Goal: Information Seeking & Learning: Learn about a topic

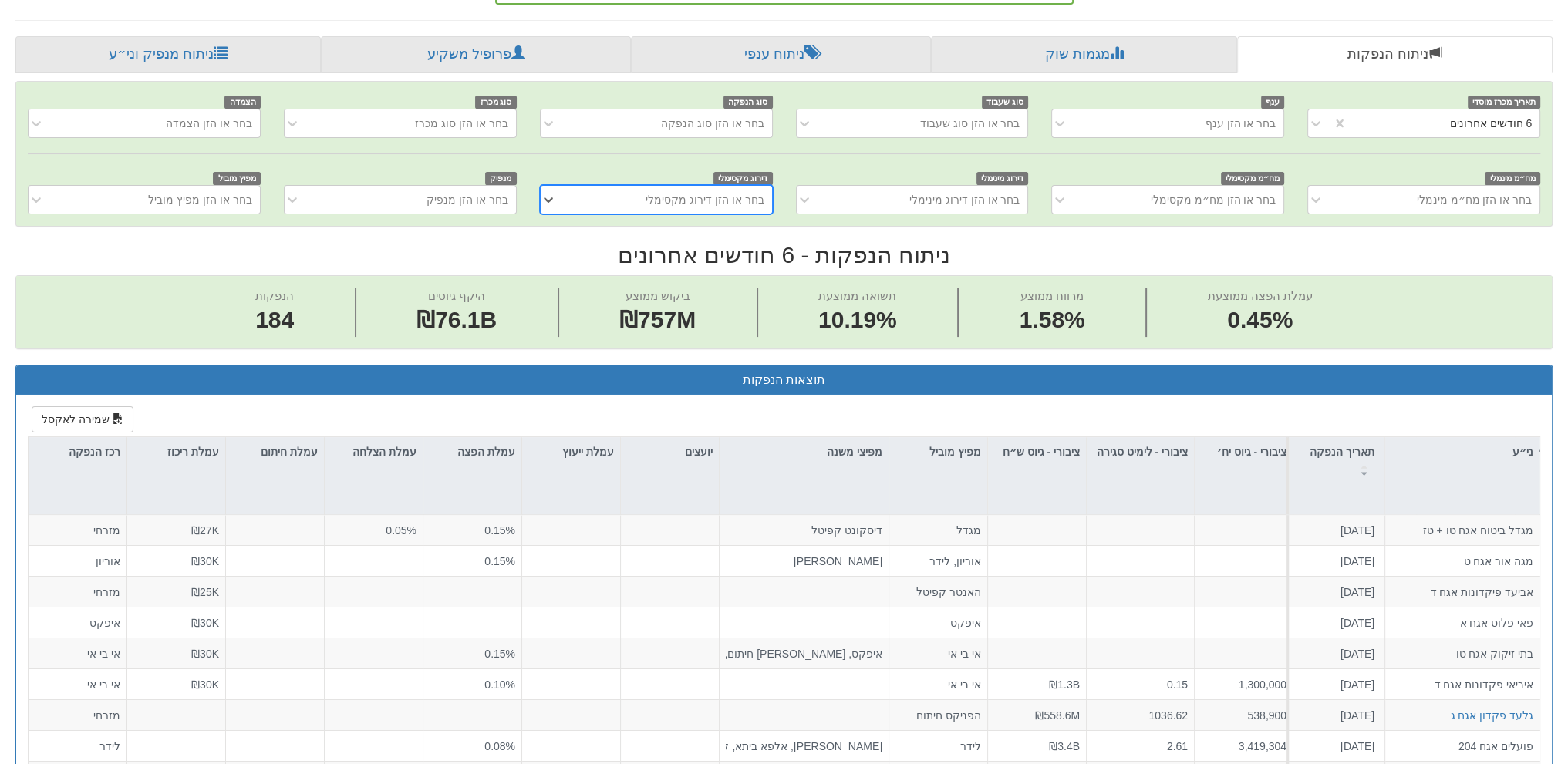
scroll to position [232, 0]
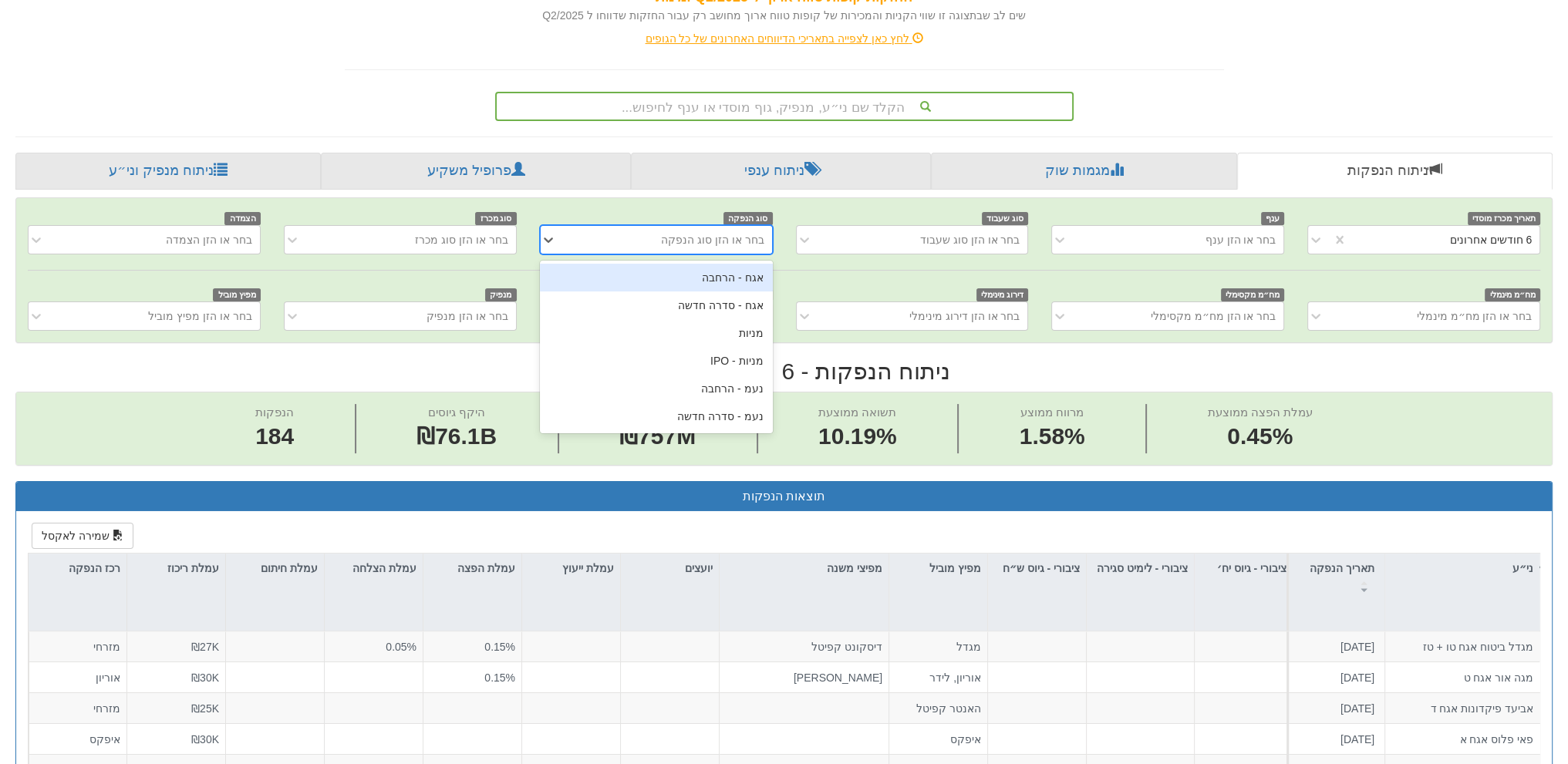
click at [696, 236] on div "בחר או הזן סוג הנפקה" at bounding box center [713, 240] width 103 height 16
click at [675, 267] on div "אגח - הרחבה" at bounding box center [657, 277] width 233 height 28
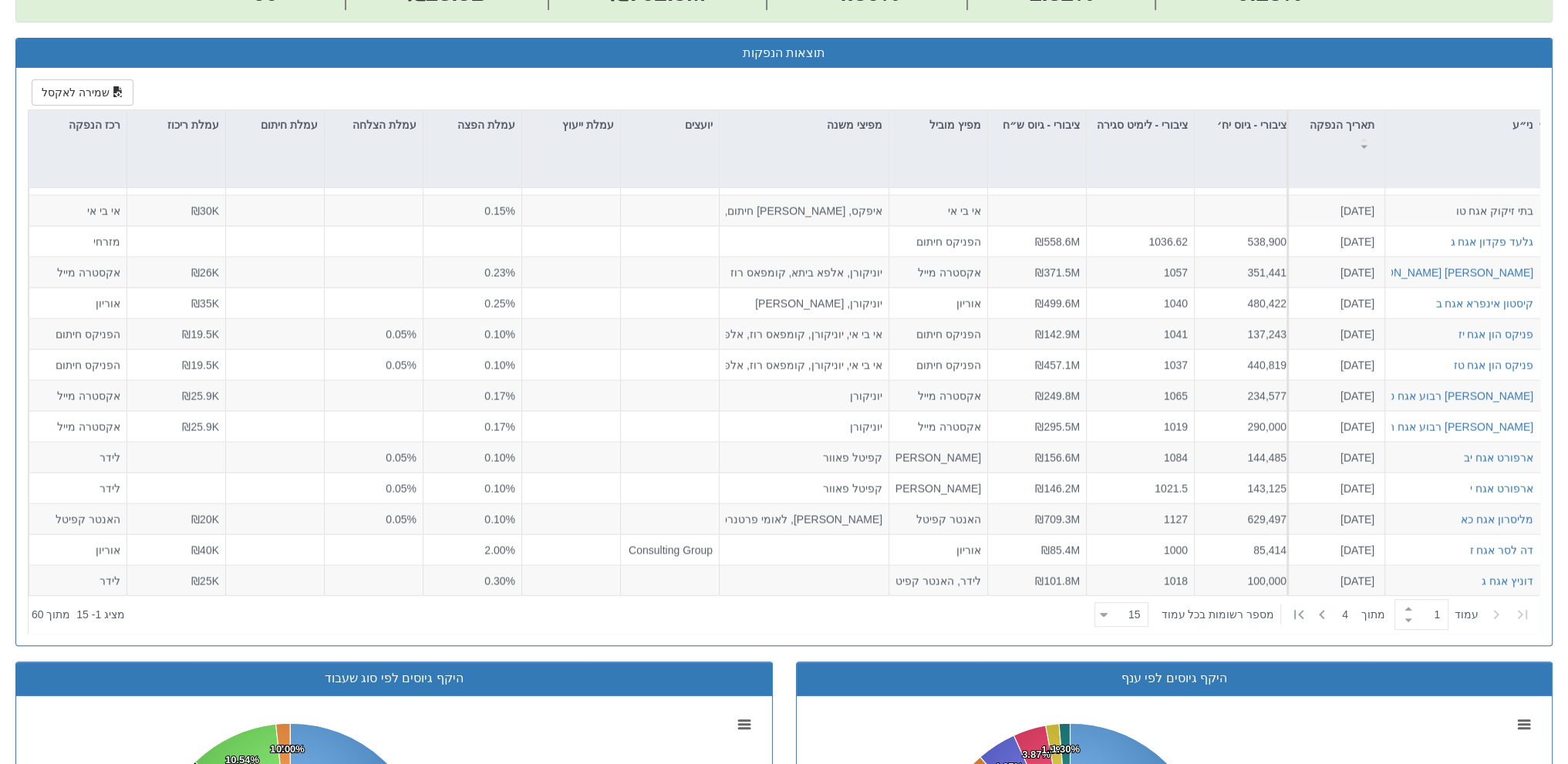
scroll to position [676, 0]
click at [1325, 616] on icon at bounding box center [1321, 614] width 18 height 18
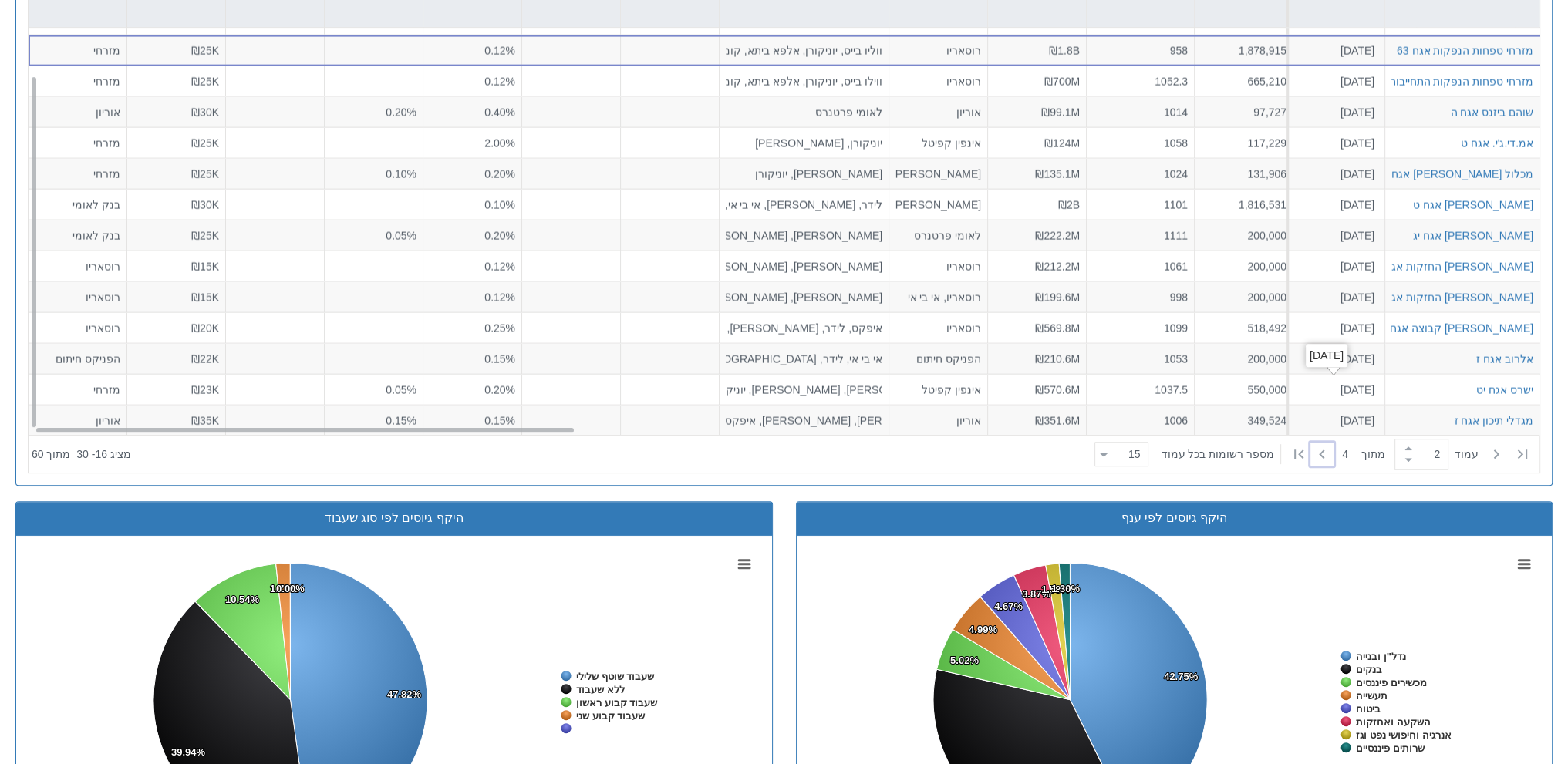
scroll to position [849, 0]
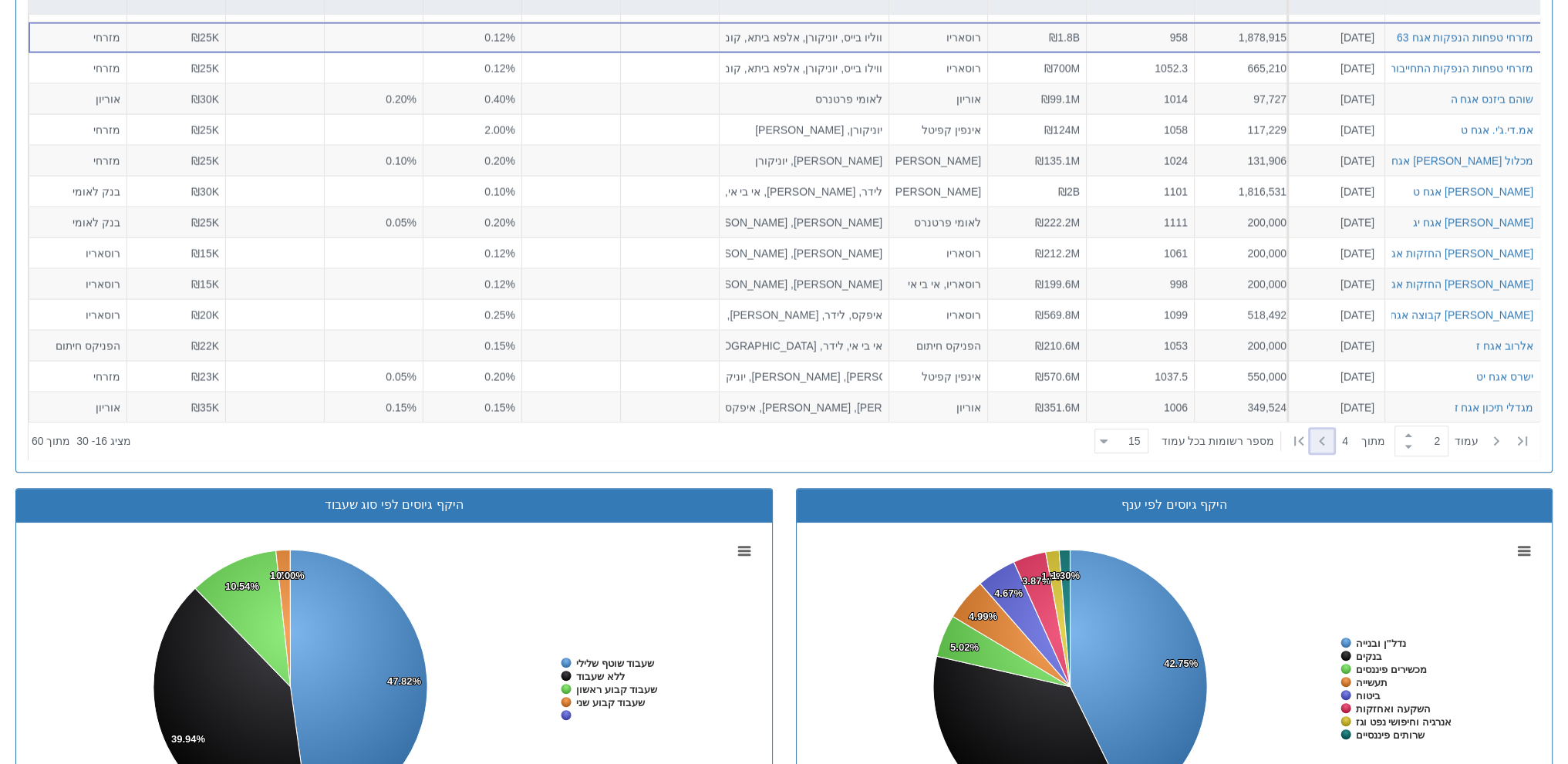
click at [1327, 446] on icon at bounding box center [1321, 440] width 18 height 18
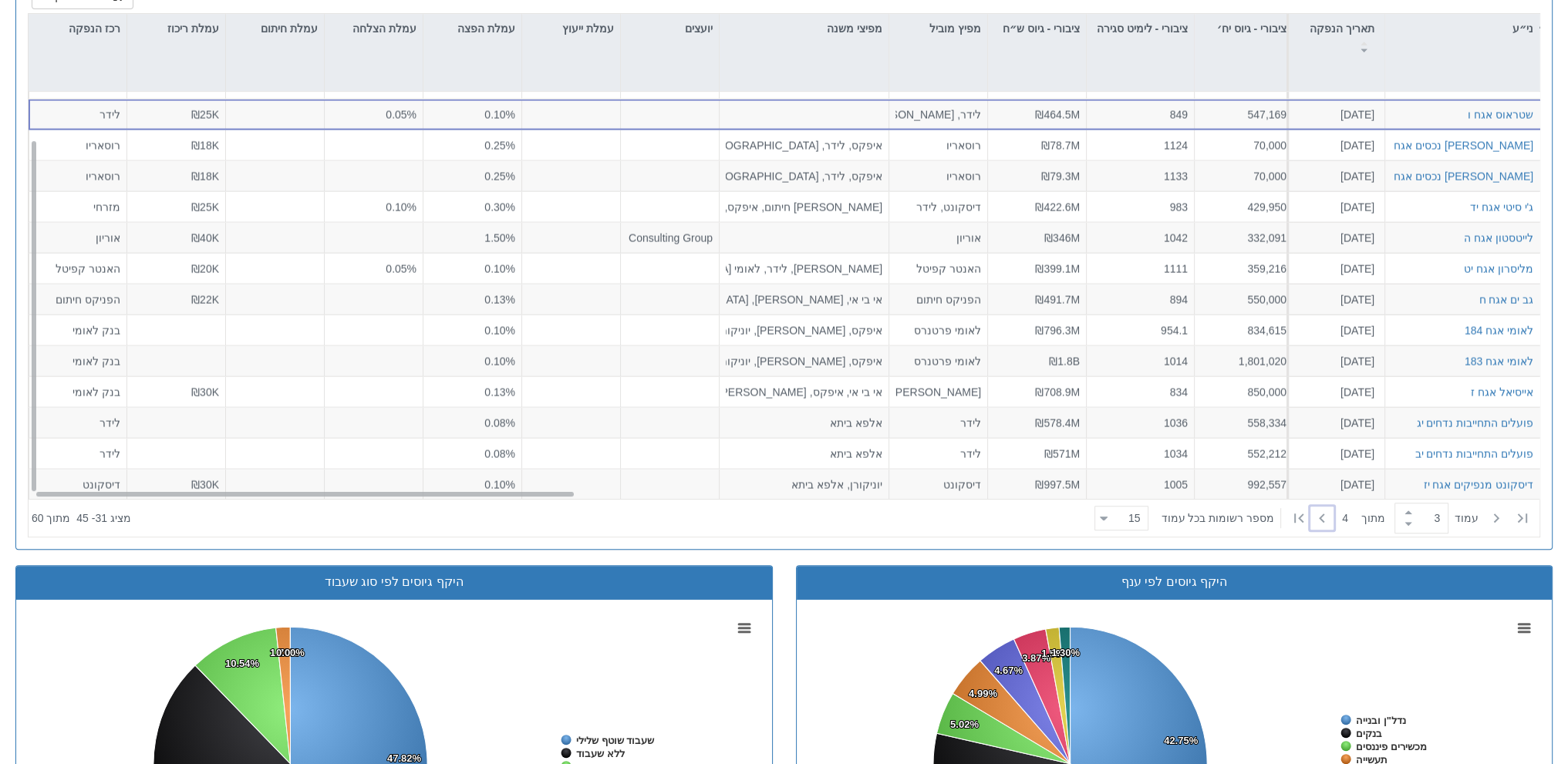
scroll to position [54, 0]
click at [1312, 518] on icon at bounding box center [1321, 517] width 18 height 18
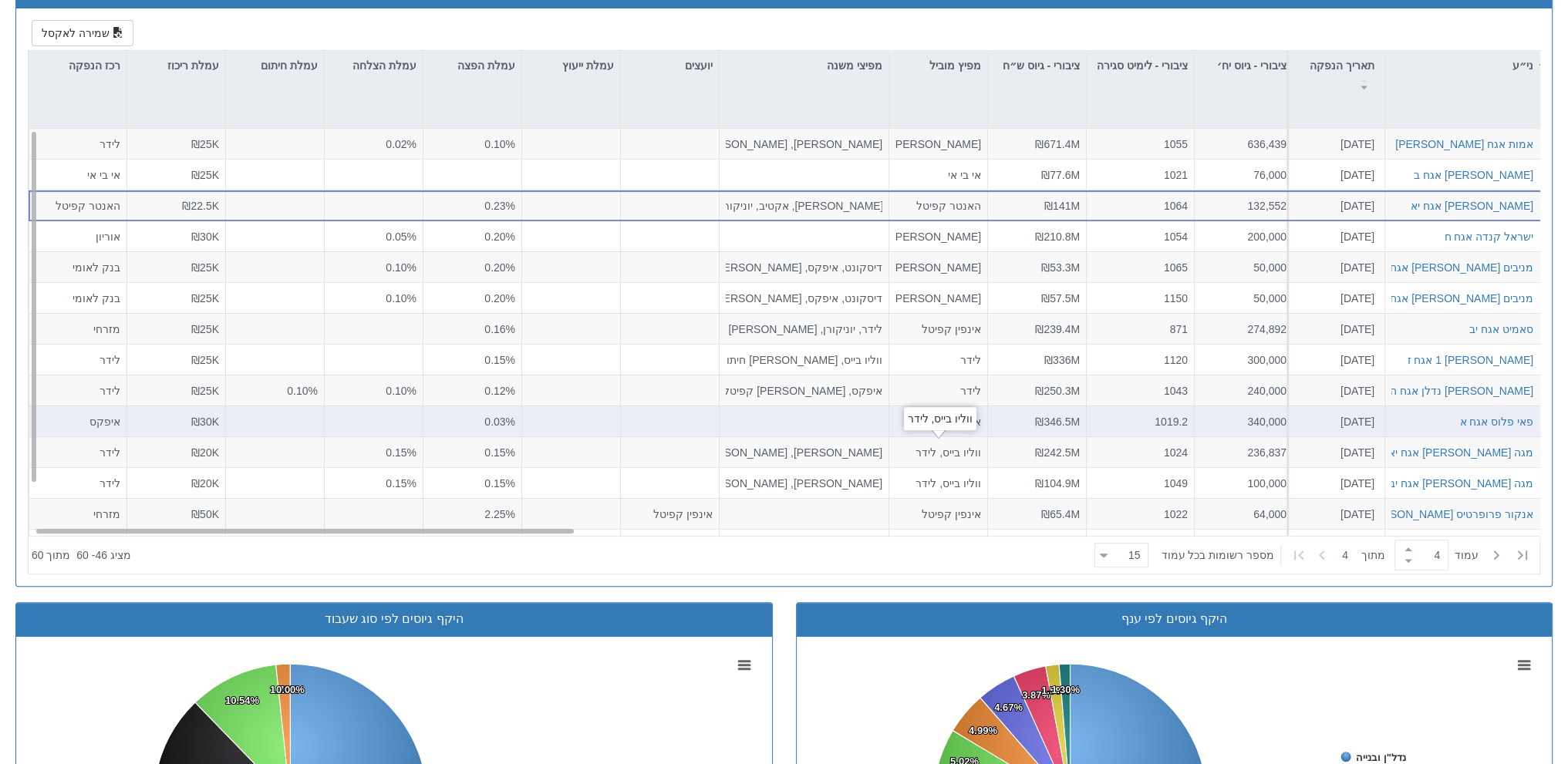
scroll to position [733, 0]
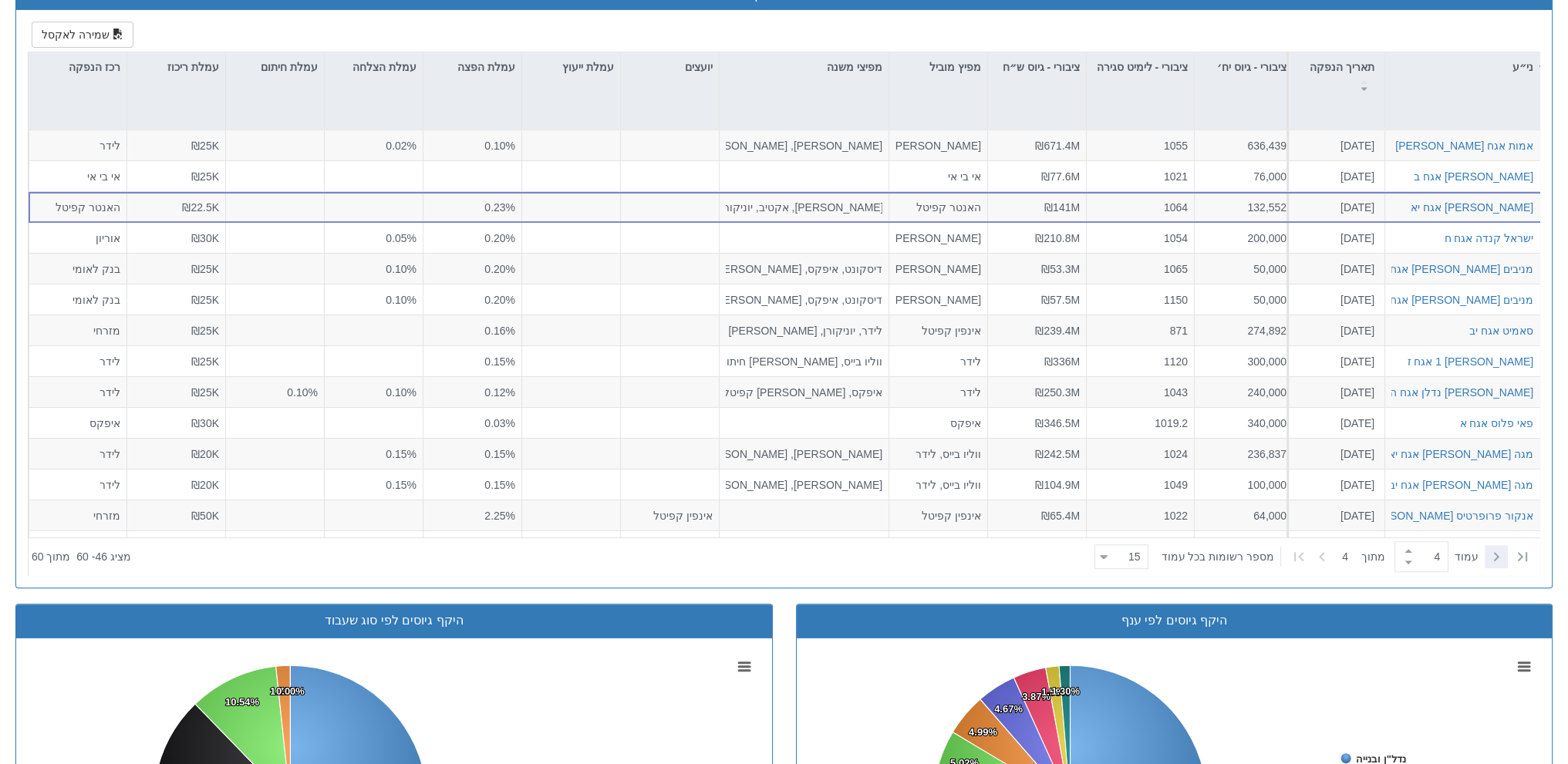
click at [1496, 550] on icon at bounding box center [1495, 556] width 18 height 18
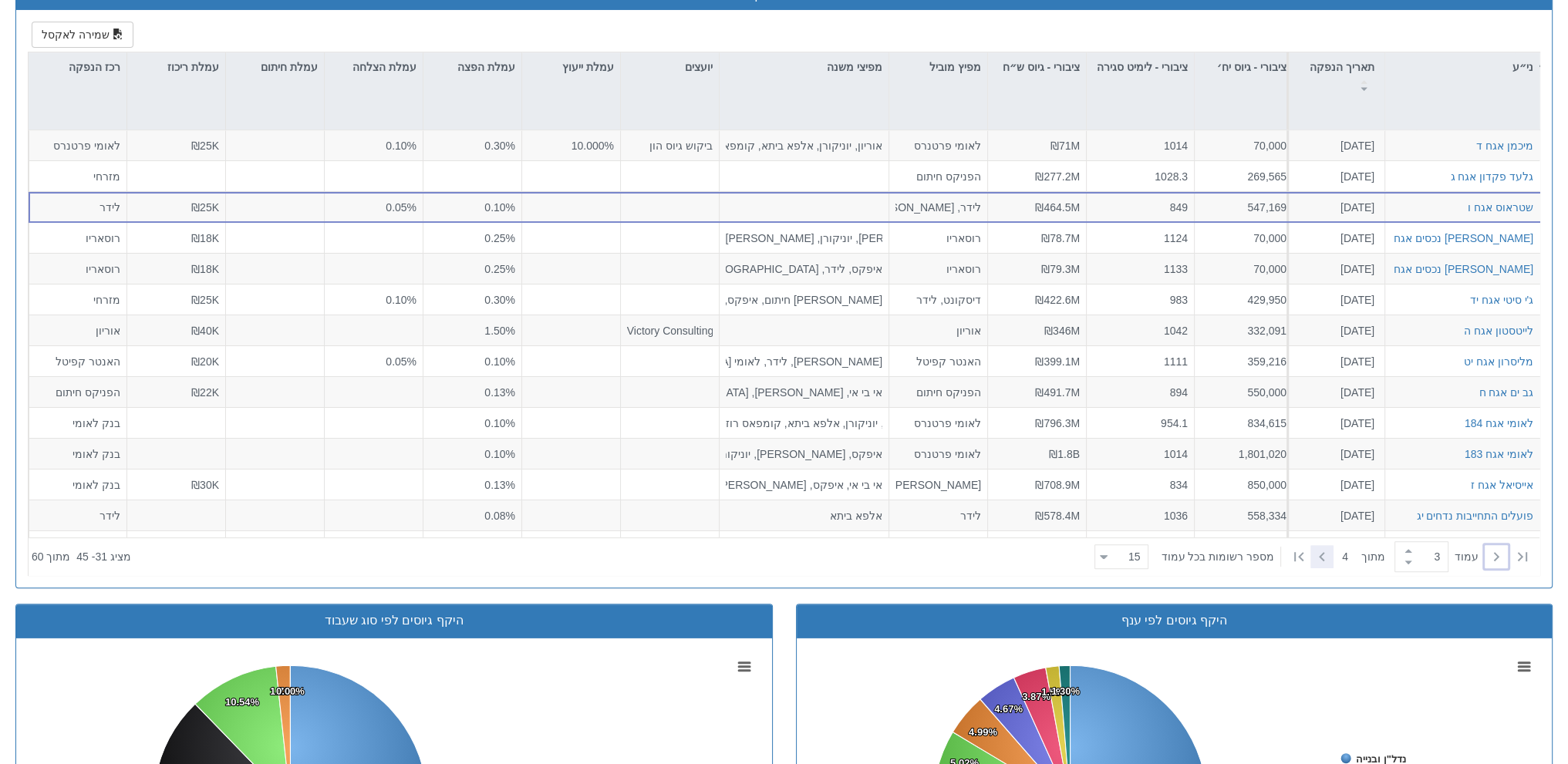
click at [1326, 557] on icon at bounding box center [1321, 556] width 18 height 18
type input "4"
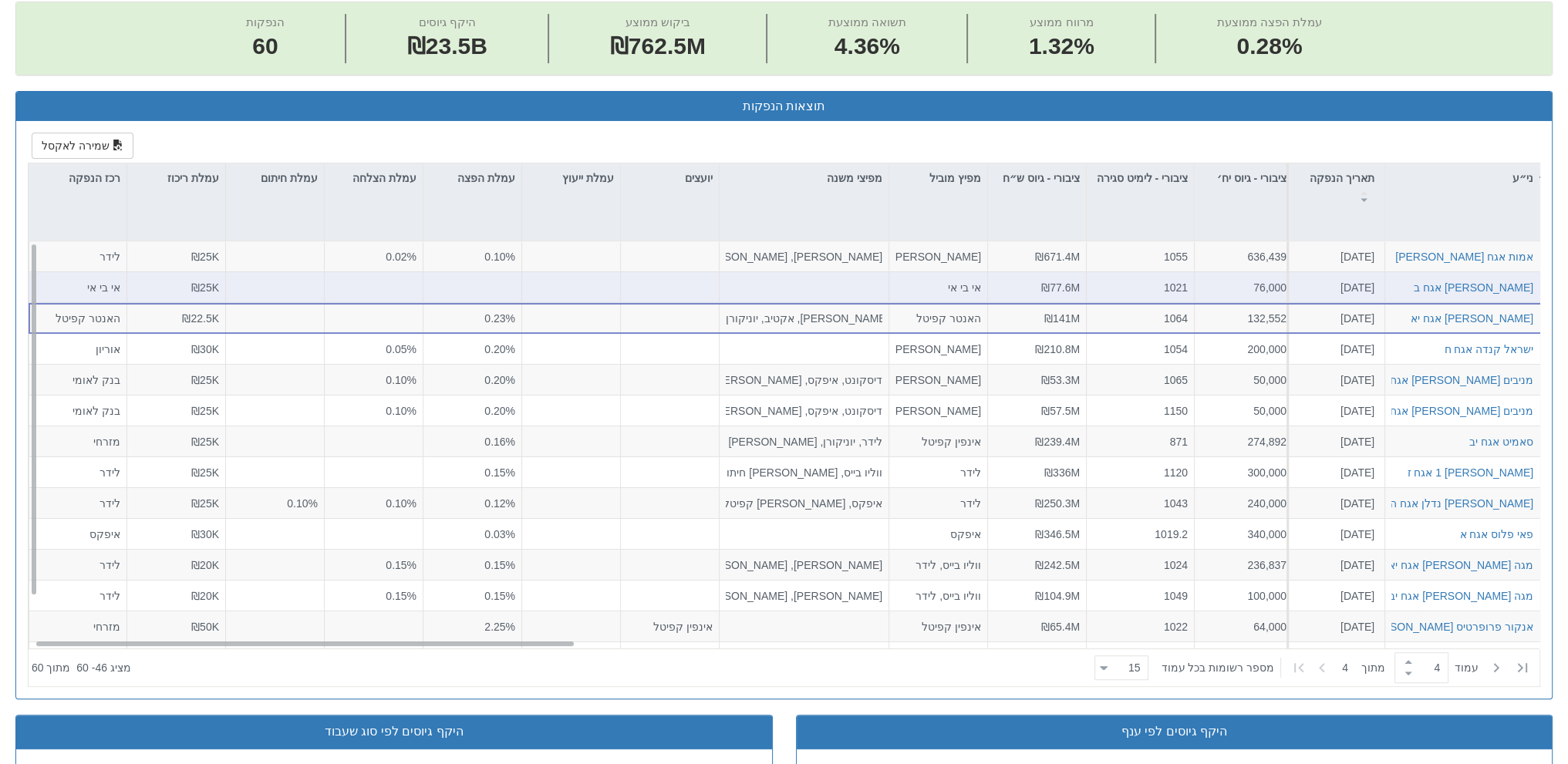
scroll to position [618, 0]
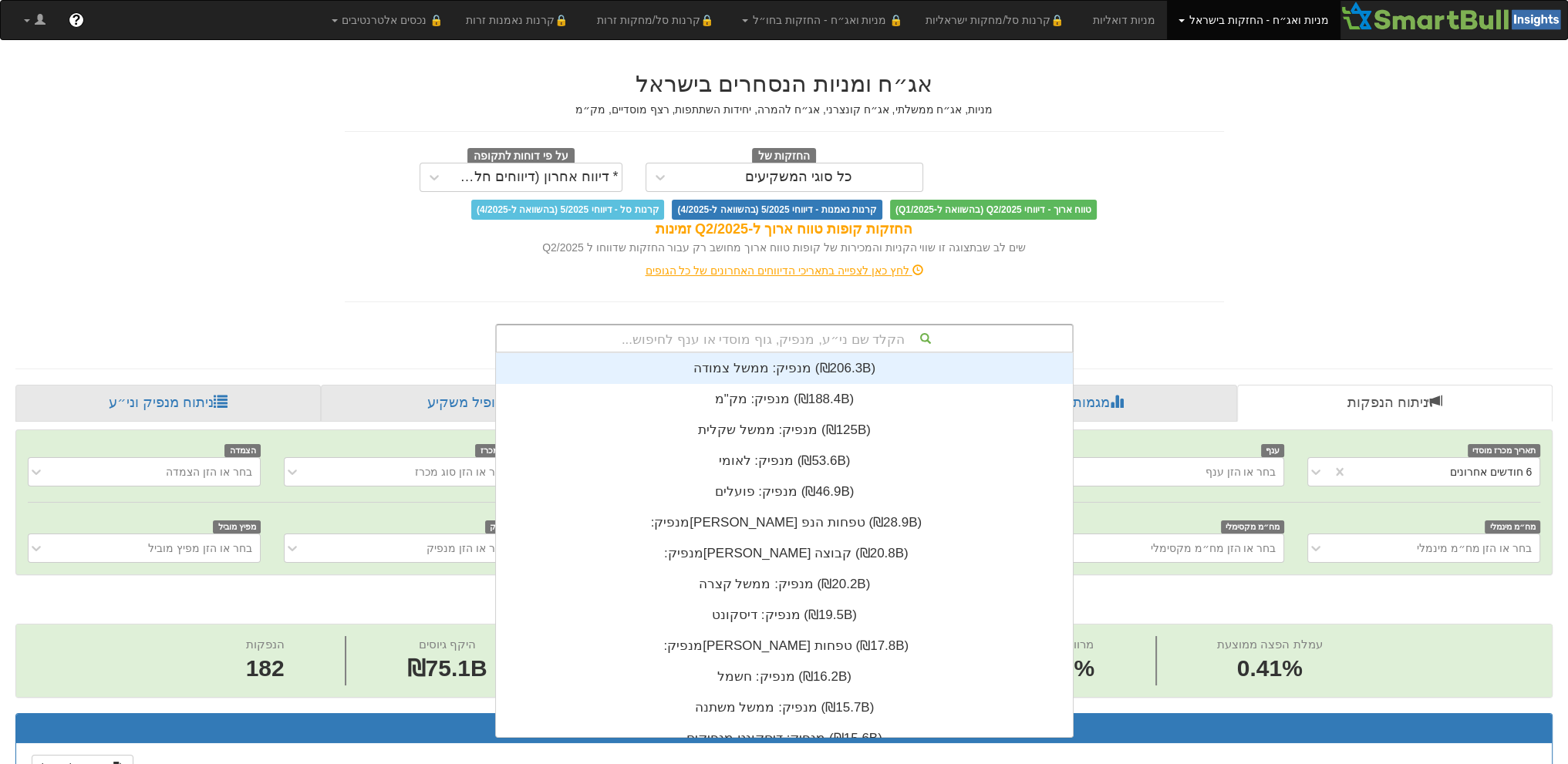
click at [784, 339] on div "הקלד שם ני״ע, מנפיק, גוף מוסדי או ענף לחיפוש..." at bounding box center [784, 339] width 575 height 26
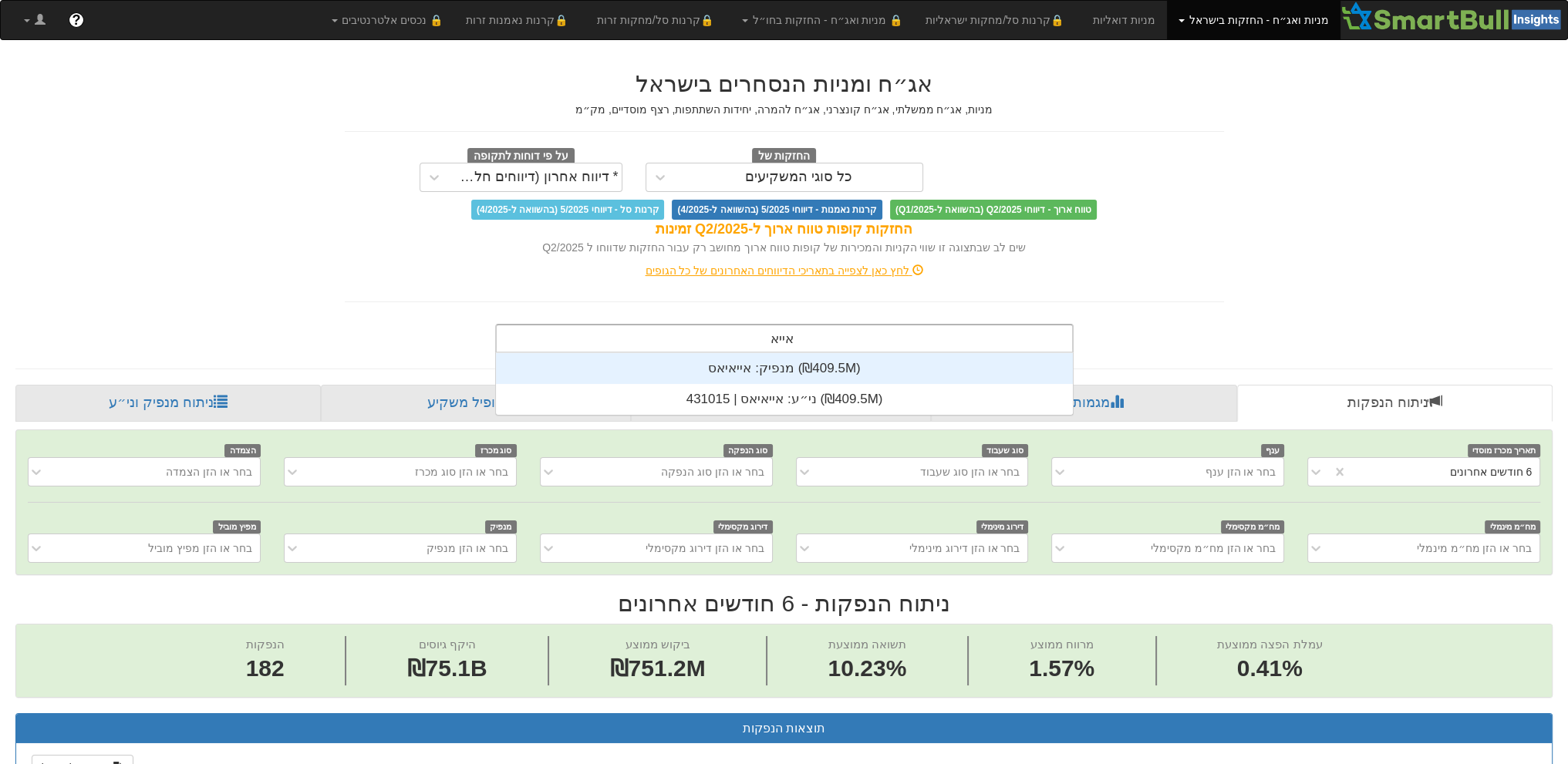
scroll to position [61, 0]
type input "אייאי"
click at [755, 369] on div "מנפיק: ‏אייאיאס ‎(₪409.5M)‎" at bounding box center [784, 368] width 577 height 31
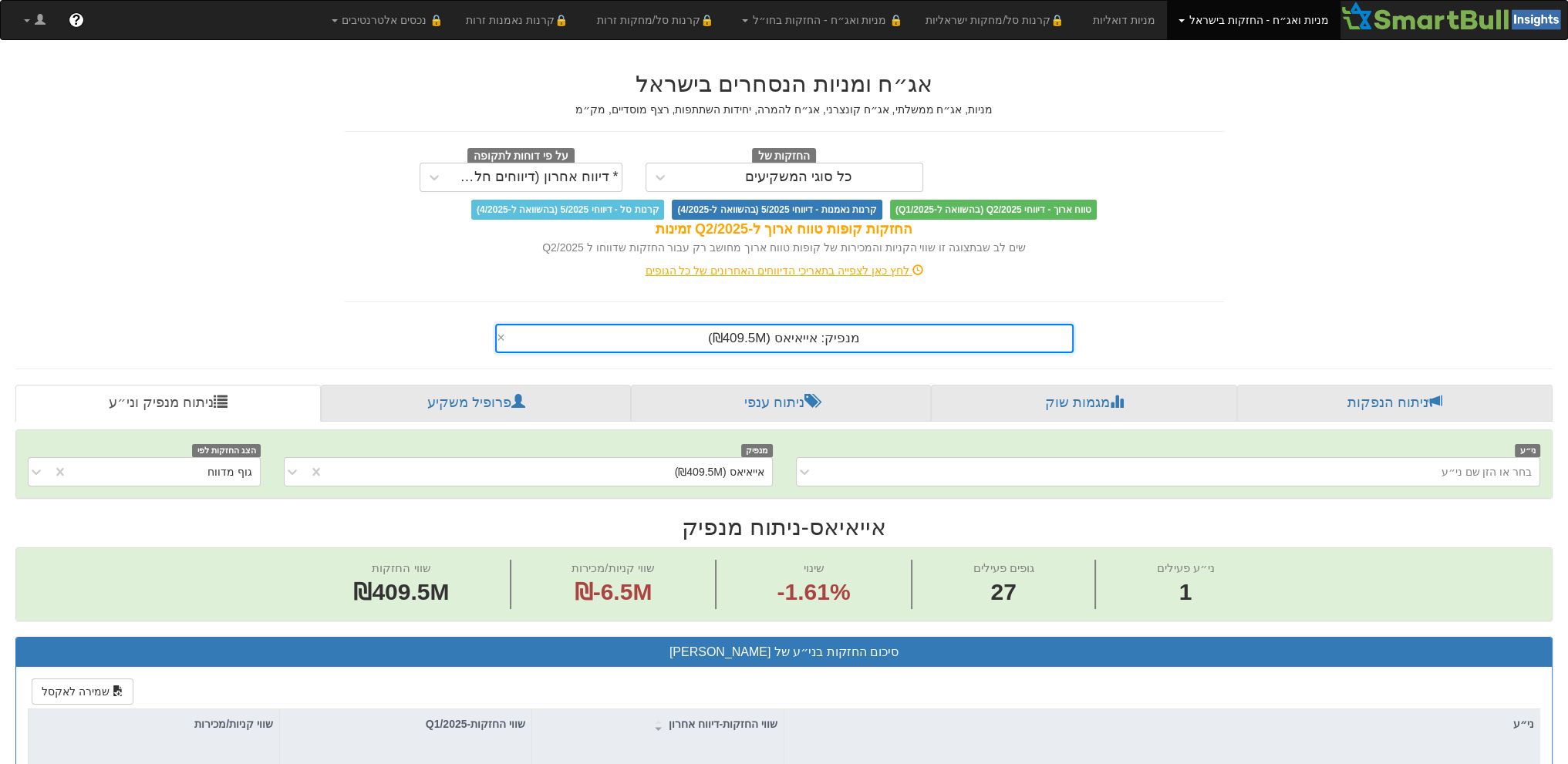
scroll to position [481, 0]
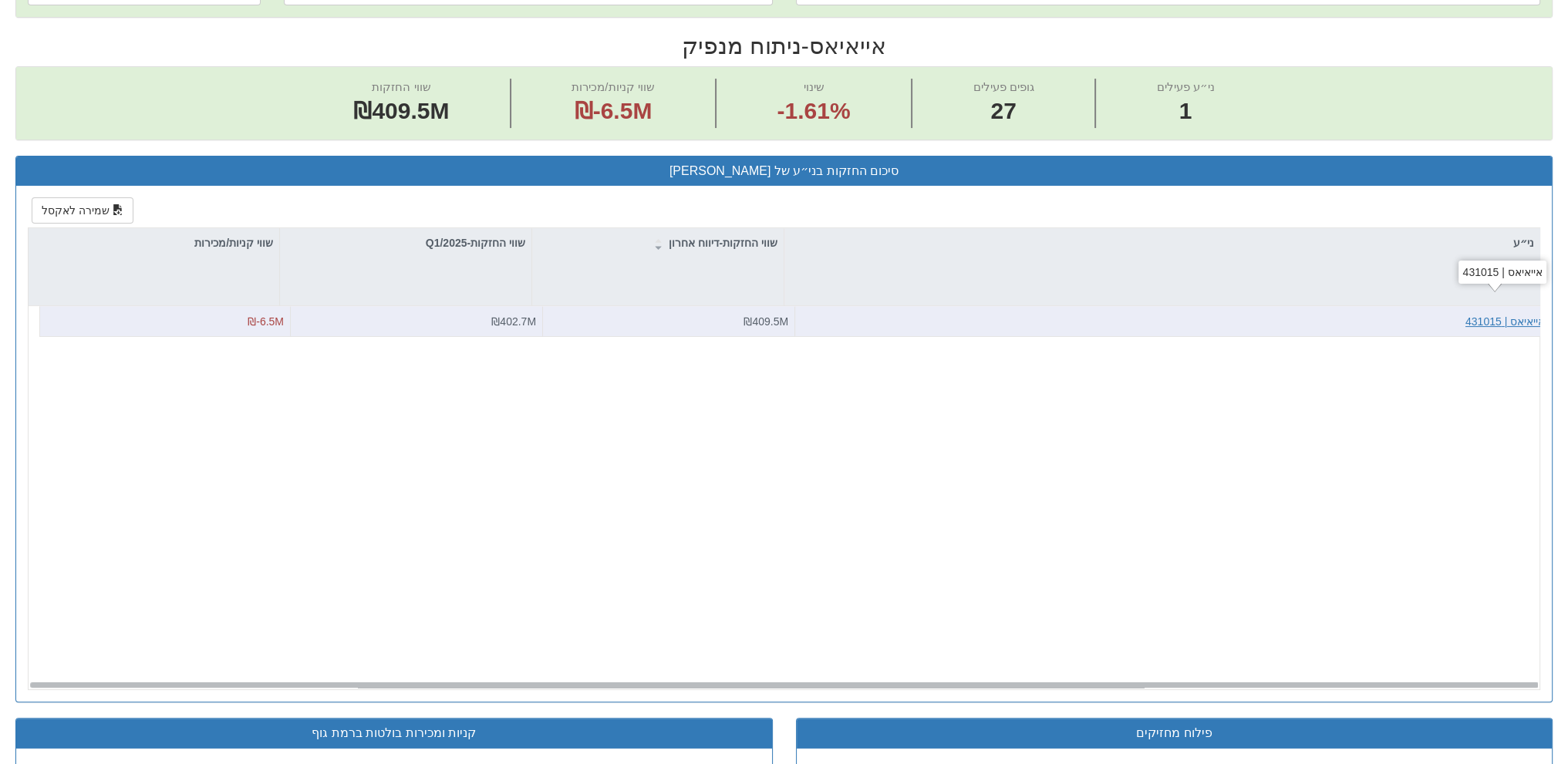
click at [1479, 320] on div "אייאיאס | 431015" at bounding box center [1505, 322] width 80 height 16
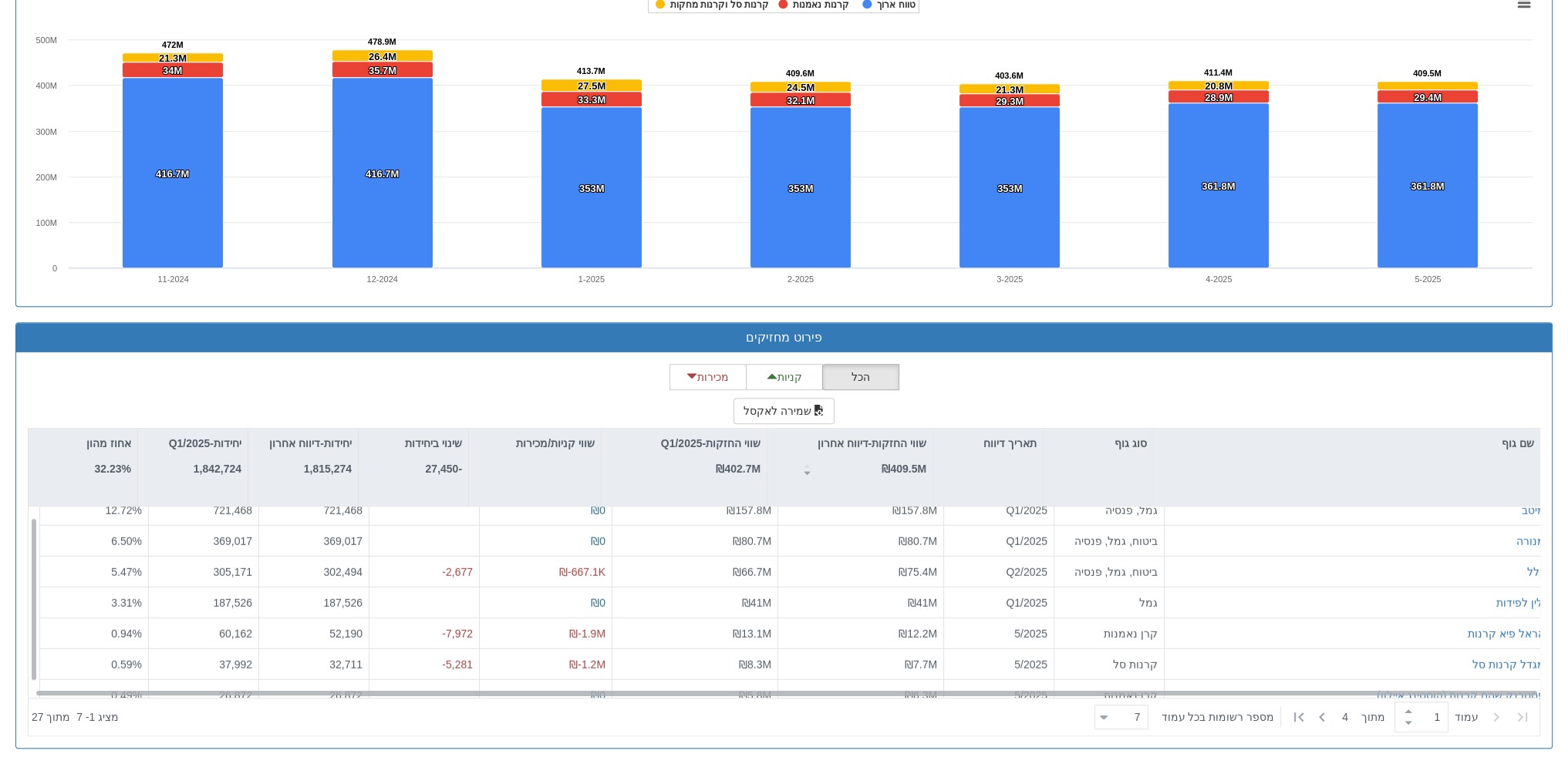
scroll to position [23, 0]
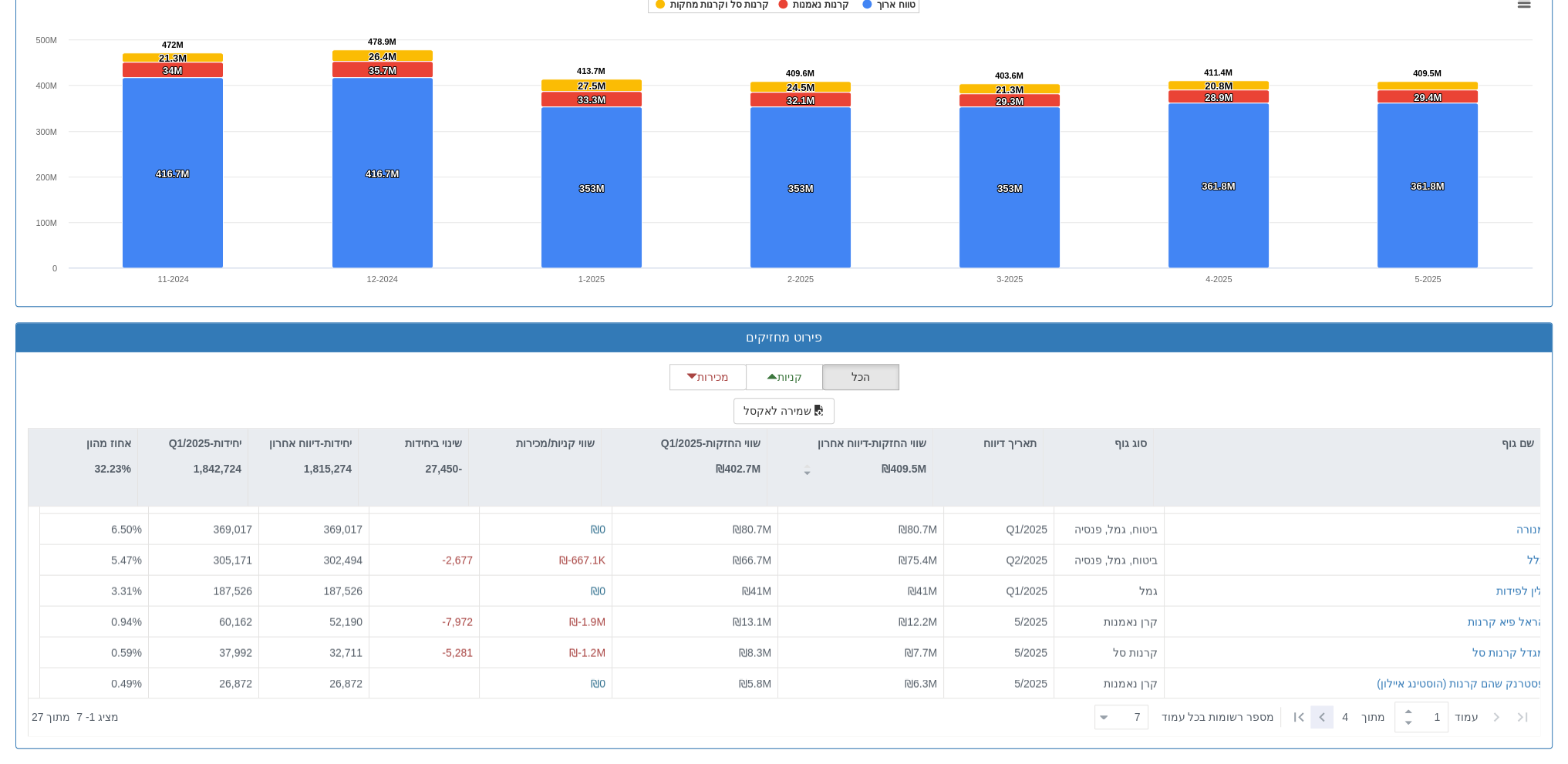
click at [1319, 718] on icon at bounding box center [1321, 717] width 18 height 18
click at [1493, 716] on icon at bounding box center [1495, 717] width 18 height 18
type input "1"
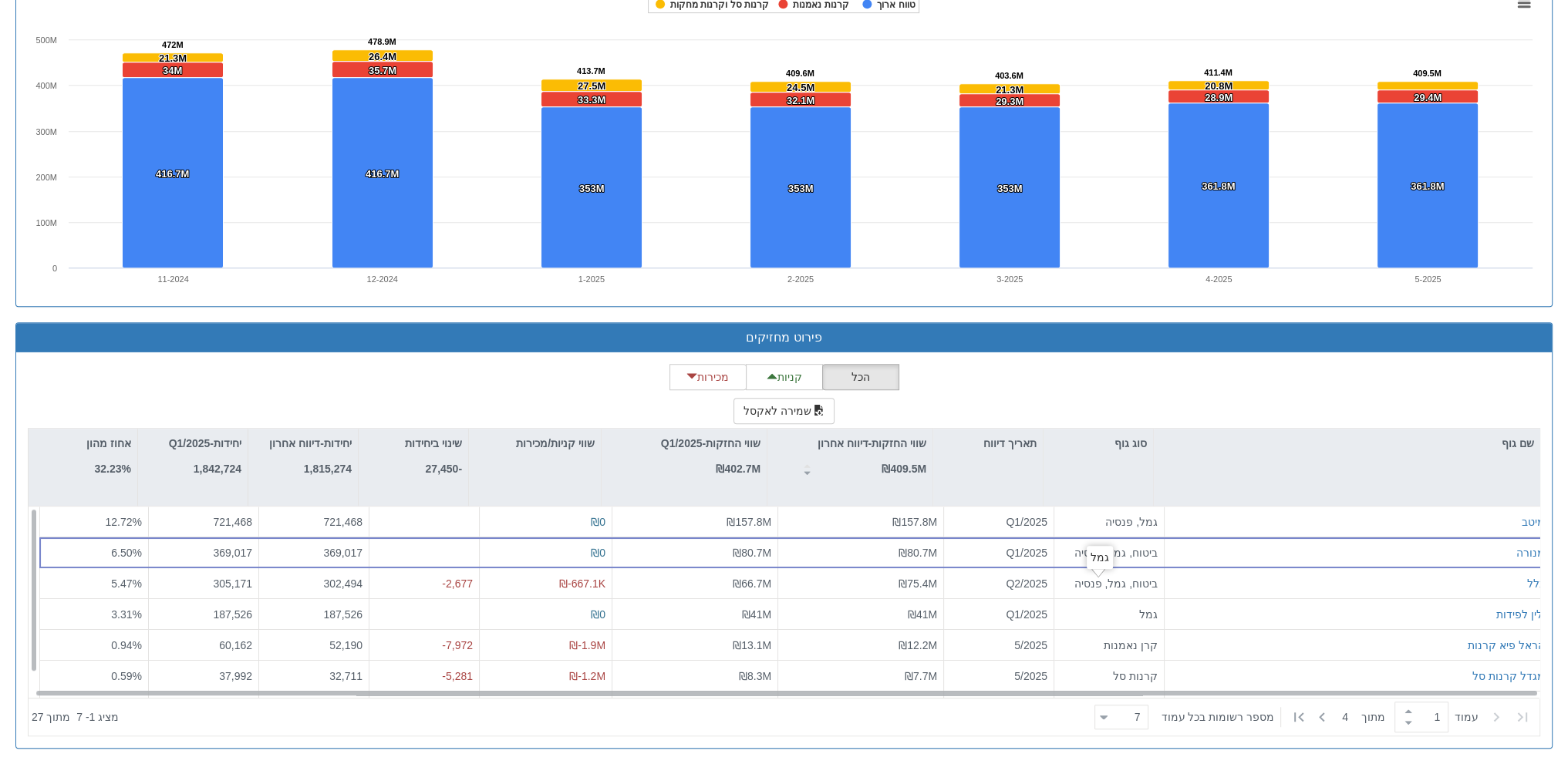
scroll to position [0, 0]
